Goal: Browse casually: Explore the website without a specific task or goal

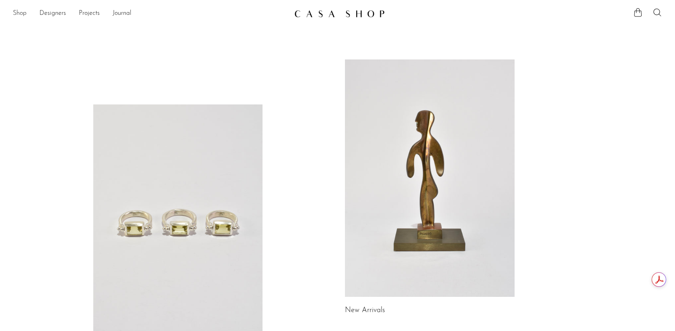
click at [21, 11] on link "Shop" at bounding box center [20, 13] width 14 height 10
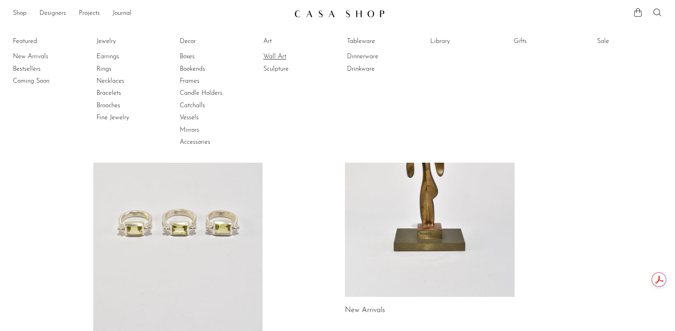
click at [274, 55] on link "Wall Art" at bounding box center [293, 56] width 60 height 9
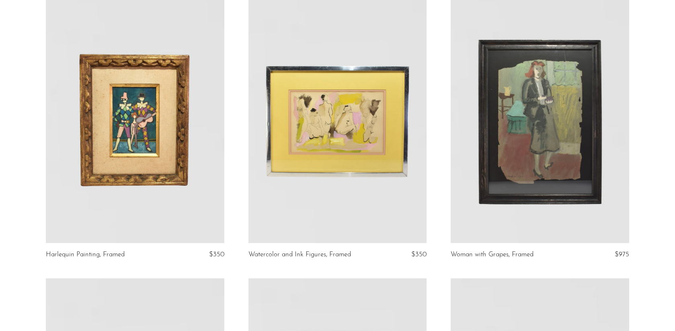
scroll to position [81, 0]
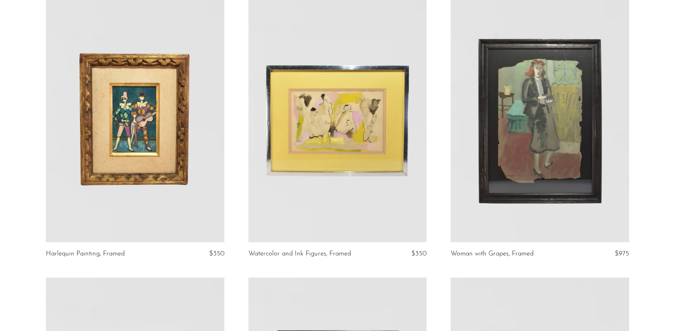
click at [377, 114] on link at bounding box center [337, 118] width 178 height 250
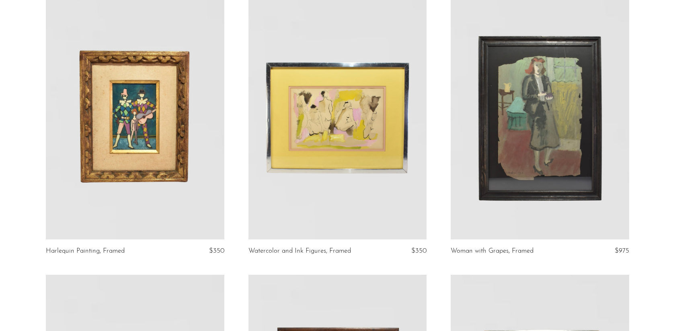
scroll to position [0, 0]
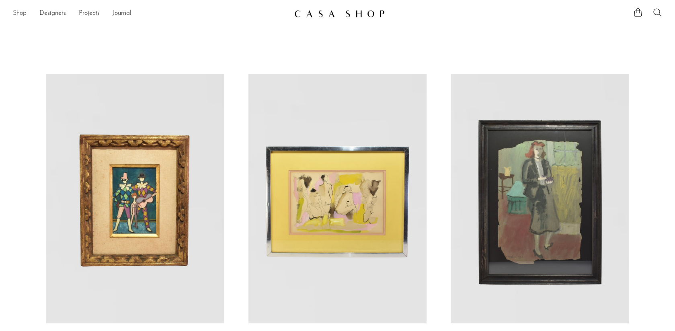
click at [25, 15] on link "Shop" at bounding box center [20, 13] width 14 height 10
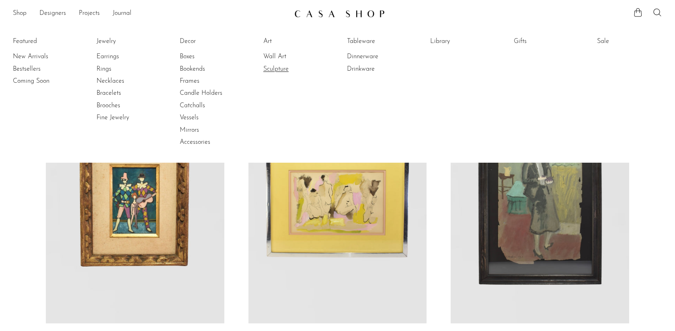
click at [271, 68] on link "Sculpture" at bounding box center [293, 69] width 60 height 9
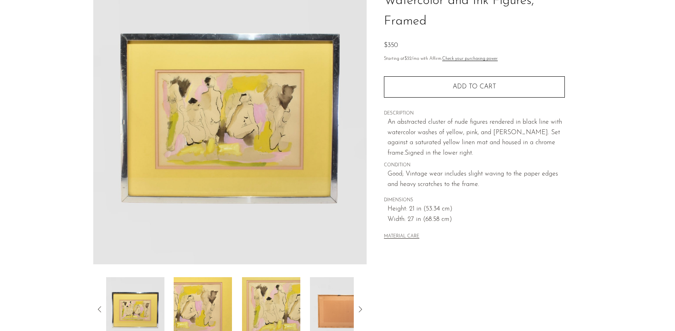
scroll to position [154, 0]
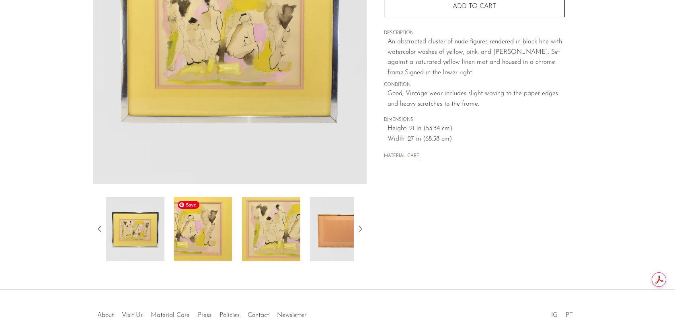
click at [209, 218] on img at bounding box center [203, 229] width 58 height 64
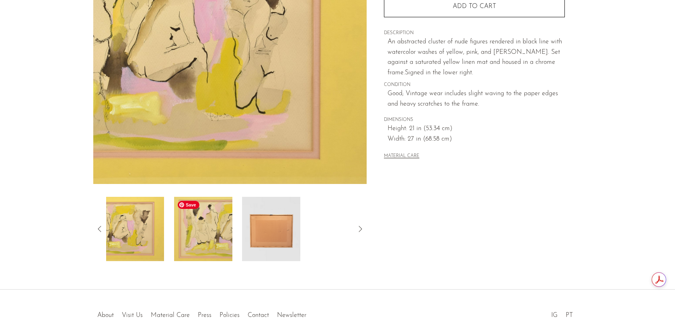
scroll to position [86, 0]
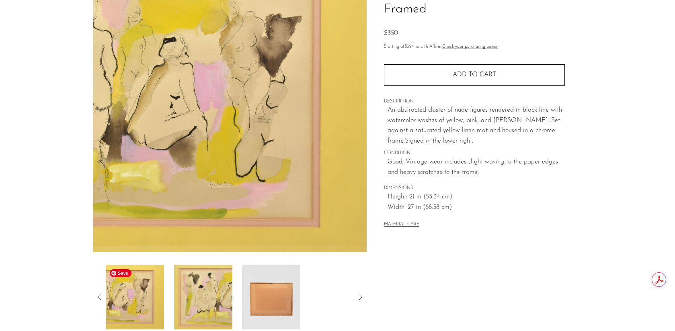
click at [134, 296] on img at bounding box center [135, 297] width 58 height 64
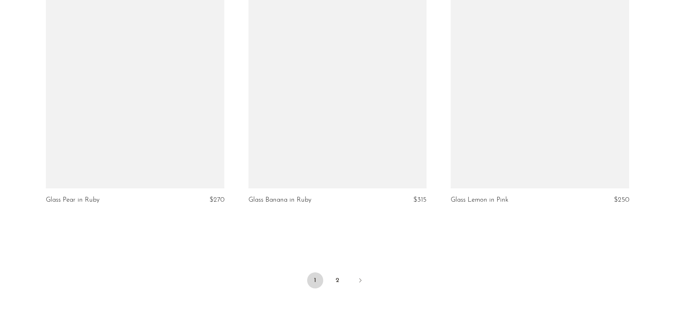
scroll to position [3300, 0]
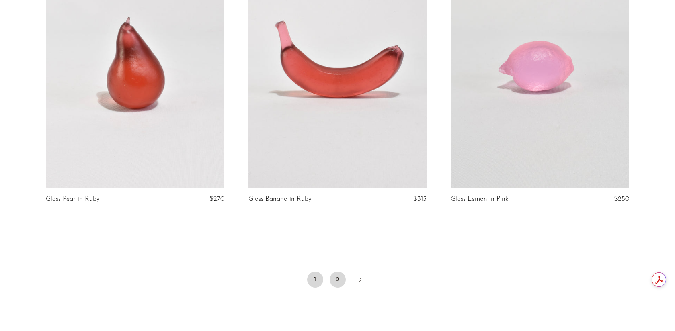
click at [340, 278] on link "2" at bounding box center [338, 280] width 16 height 16
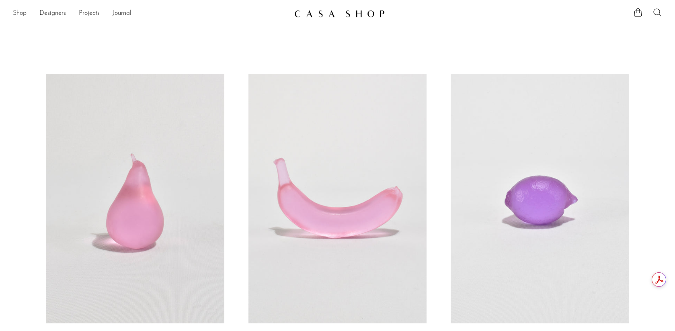
click at [21, 10] on link "Shop" at bounding box center [20, 13] width 14 height 10
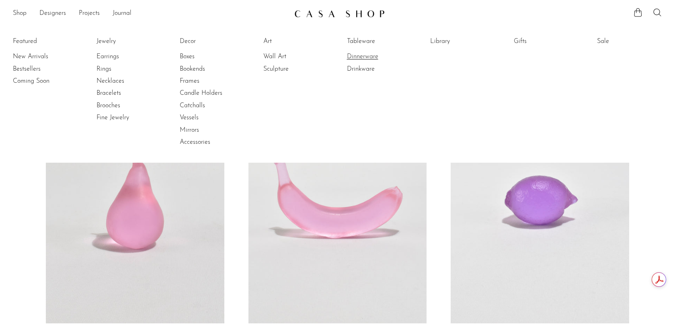
click at [352, 56] on link "Dinnerware" at bounding box center [377, 56] width 60 height 9
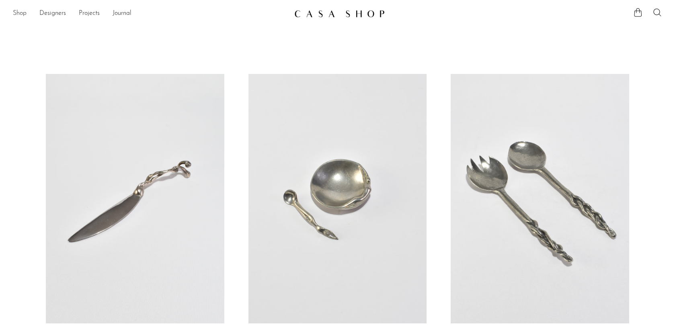
click at [26, 14] on link "Shop" at bounding box center [20, 13] width 14 height 10
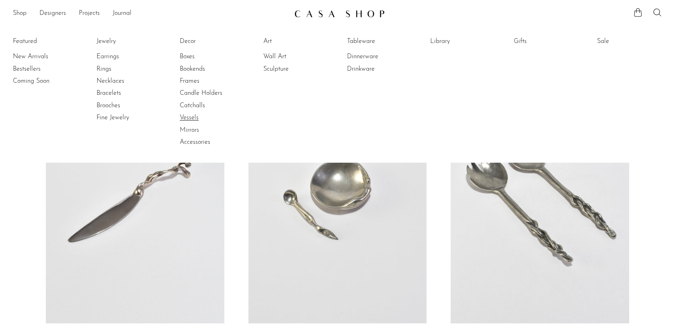
click at [190, 119] on link "Vessels" at bounding box center [210, 117] width 60 height 9
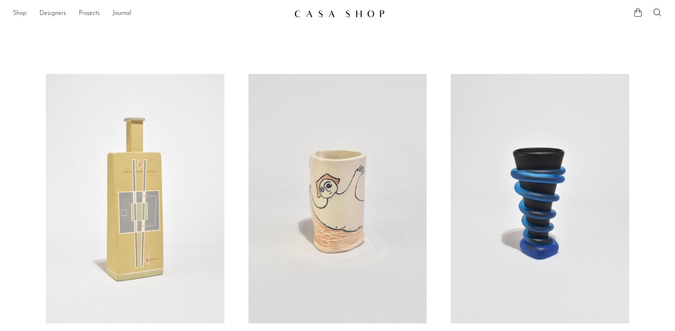
click at [21, 12] on link "Shop" at bounding box center [20, 13] width 14 height 10
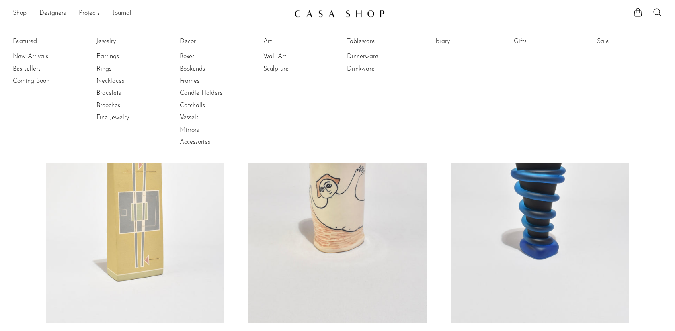
click at [195, 131] on link "Mirrors" at bounding box center [210, 130] width 60 height 9
